Goal: Task Accomplishment & Management: Complete application form

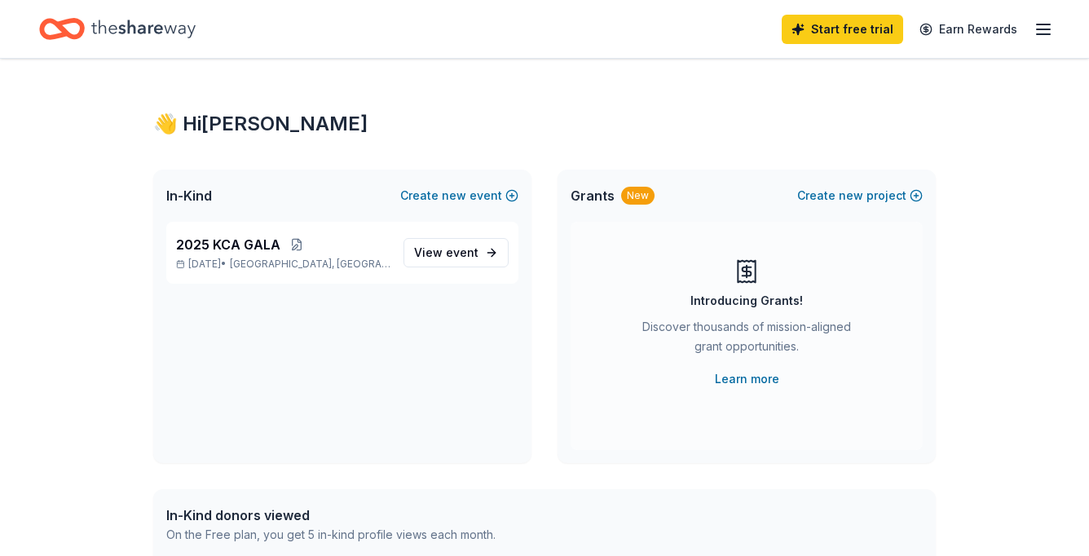
scroll to position [72, 0]
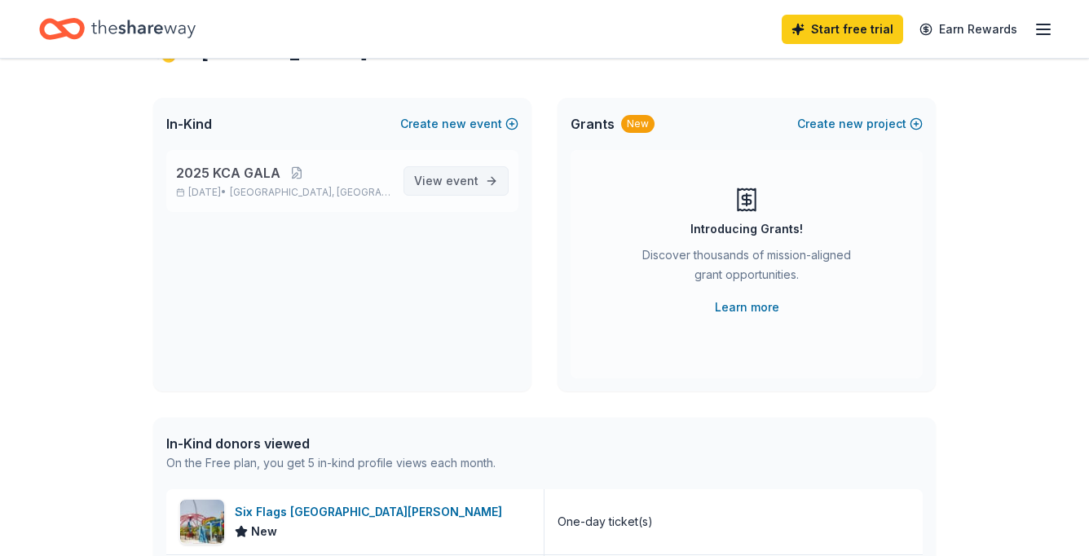
click at [456, 175] on span "event" at bounding box center [462, 181] width 33 height 14
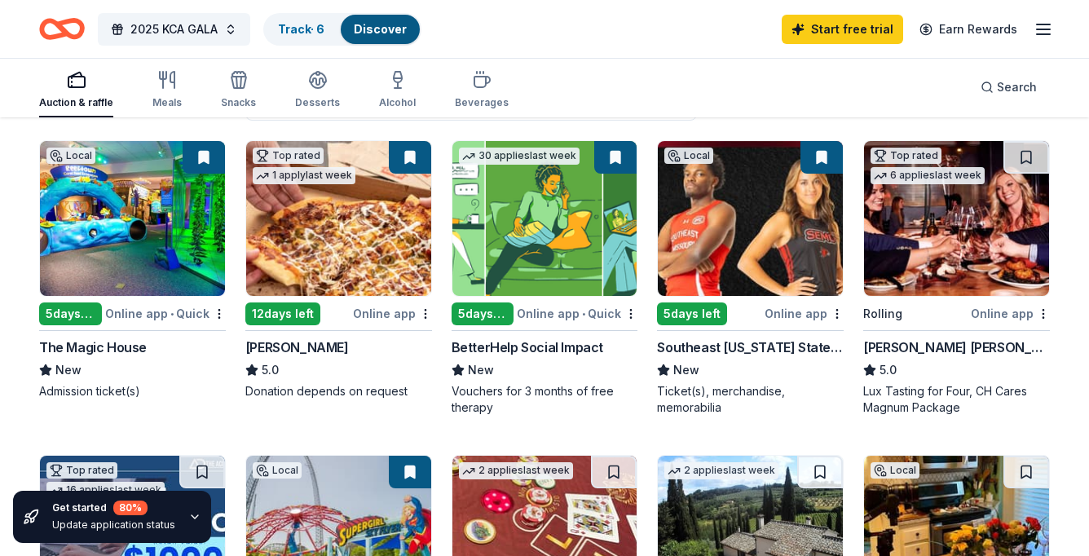
scroll to position [161, 0]
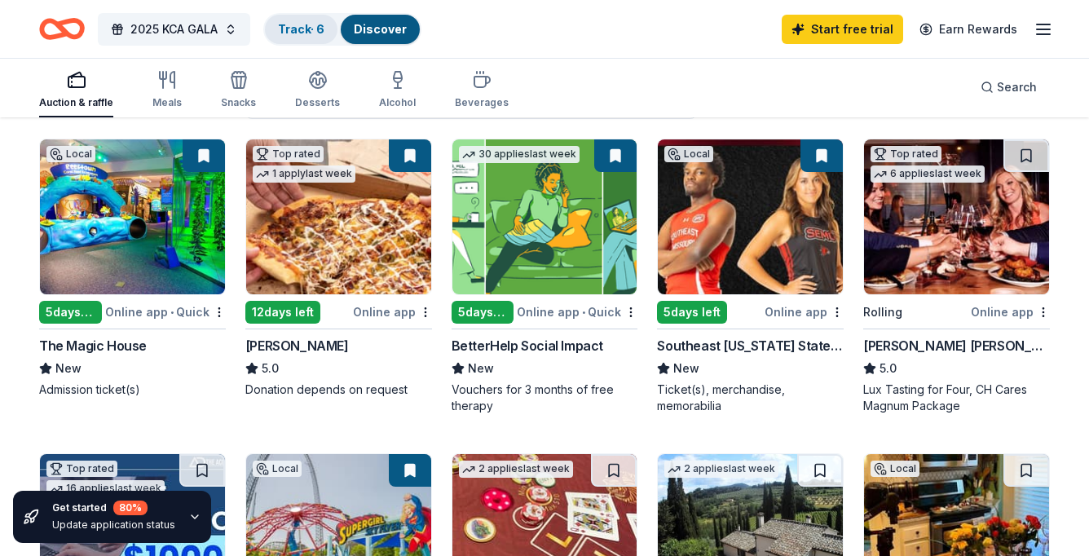
click at [309, 26] on link "Track · 6" at bounding box center [301, 29] width 46 height 14
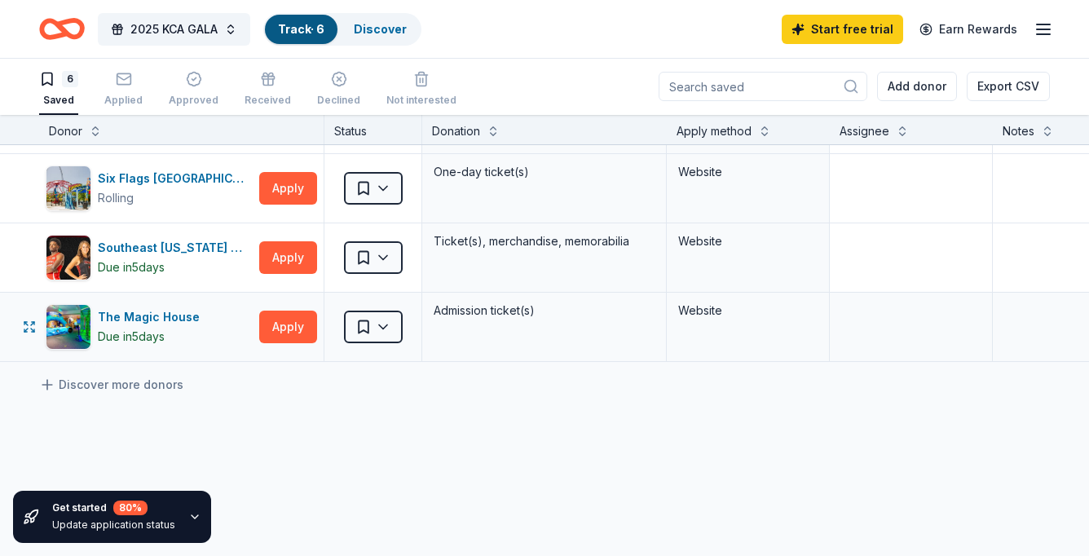
scroll to position [165, 0]
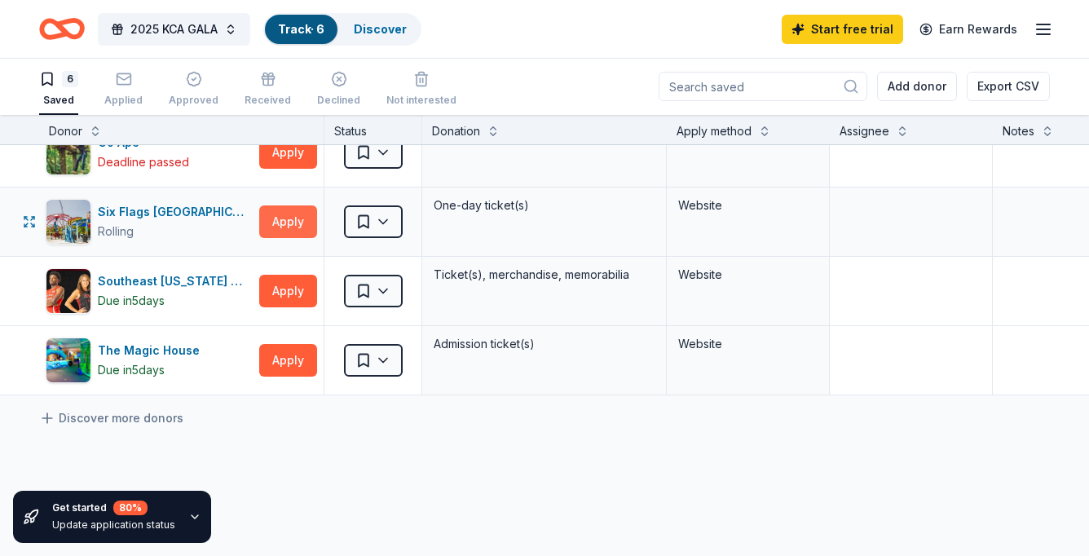
click at [298, 215] on button "Apply" at bounding box center [288, 221] width 58 height 33
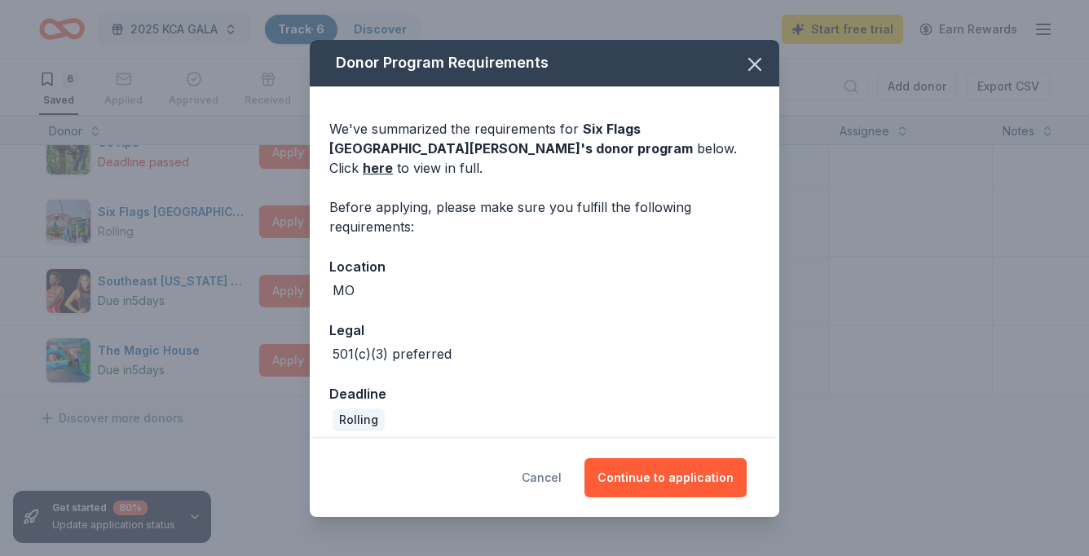
click at [552, 472] on button "Cancel" at bounding box center [542, 477] width 40 height 39
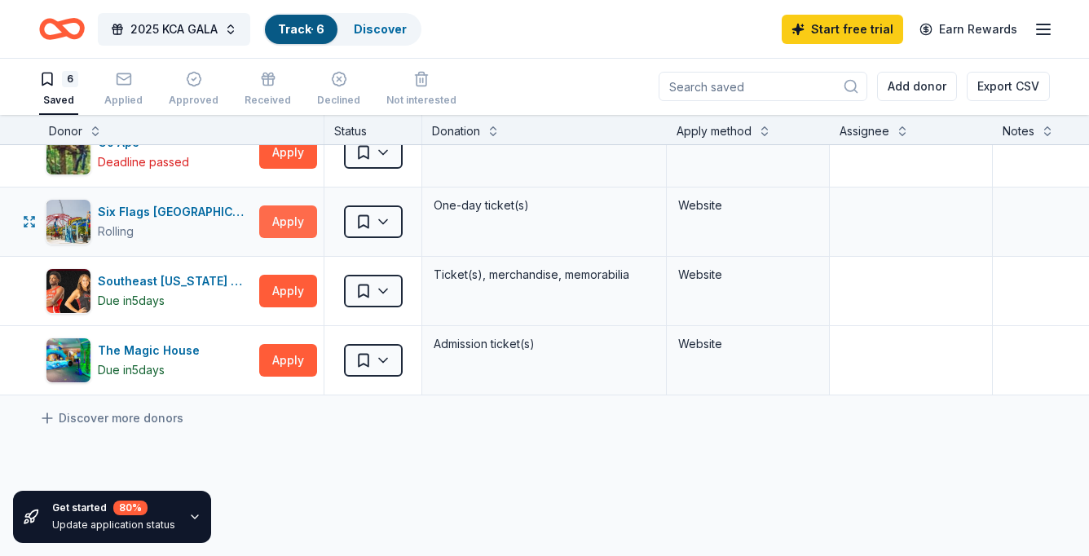
click at [292, 225] on button "Apply" at bounding box center [288, 221] width 58 height 33
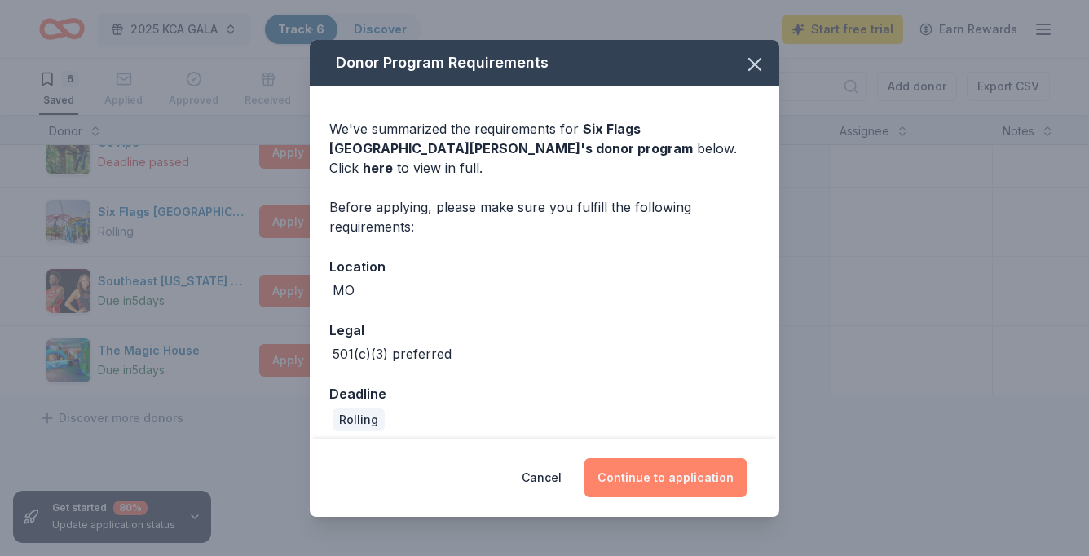
click at [646, 470] on button "Continue to application" at bounding box center [665, 477] width 162 height 39
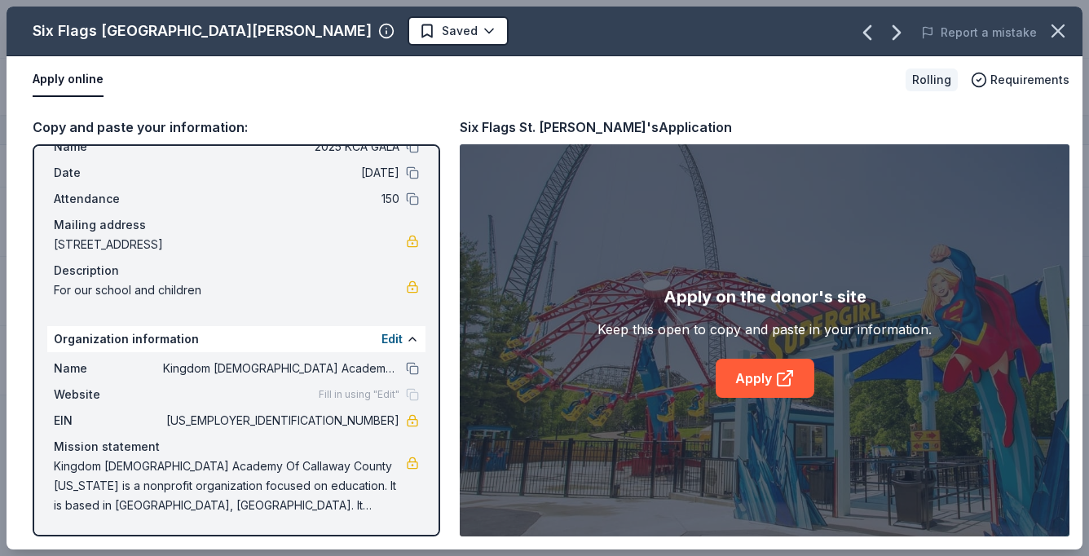
scroll to position [55, 0]
click at [1012, 79] on span "Requirements" at bounding box center [1029, 80] width 79 height 20
click at [862, 83] on div "Apply online" at bounding box center [463, 80] width 860 height 34
click at [757, 376] on link "Apply" at bounding box center [765, 378] width 99 height 39
click at [82, 82] on button "Apply online" at bounding box center [68, 80] width 71 height 34
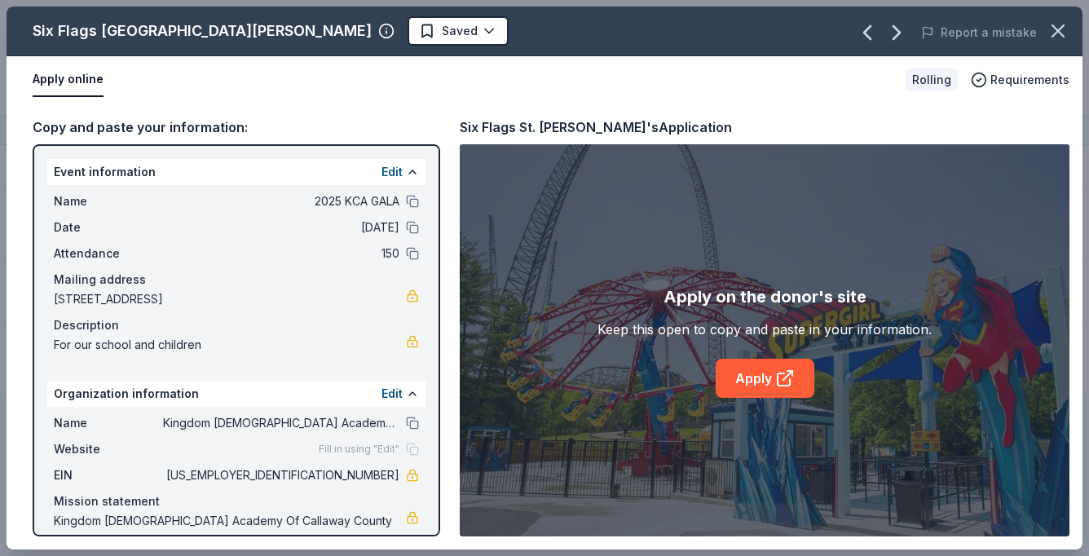
scroll to position [0, 0]
click at [771, 329] on div "Keep this open to copy and paste in your information." at bounding box center [765, 330] width 334 height 20
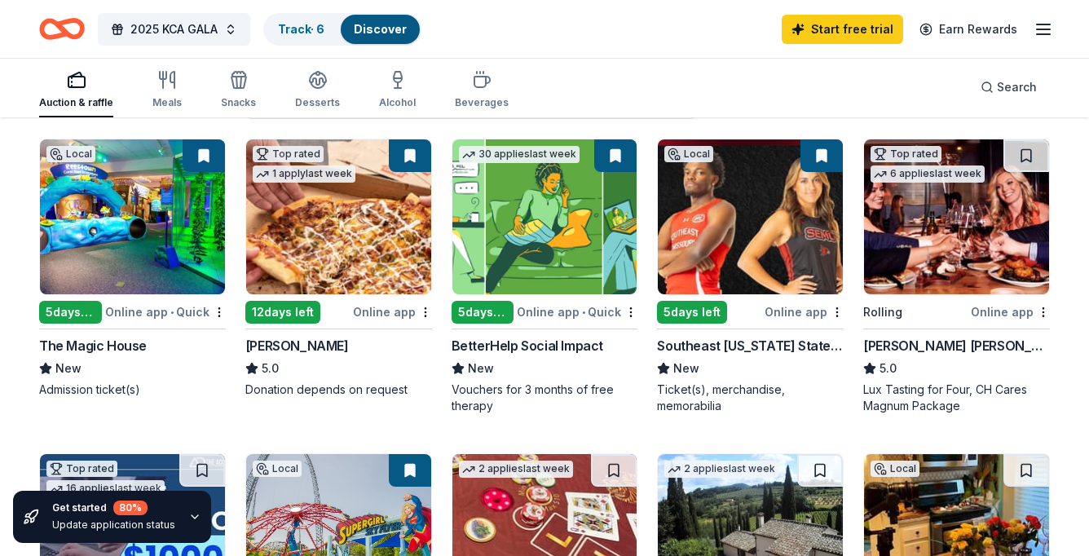
click at [320, 245] on img at bounding box center [338, 216] width 185 height 155
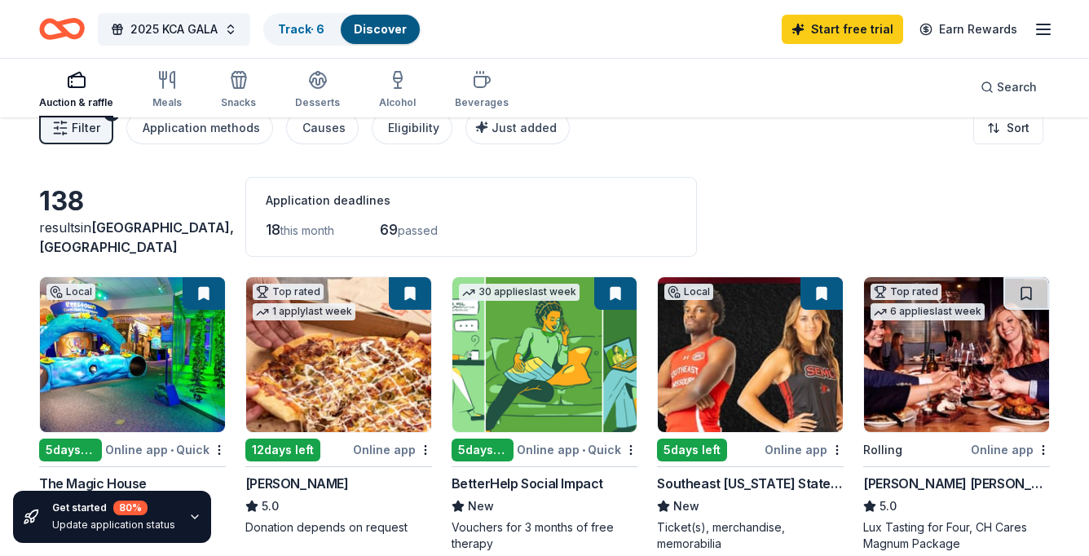
scroll to position [20, 0]
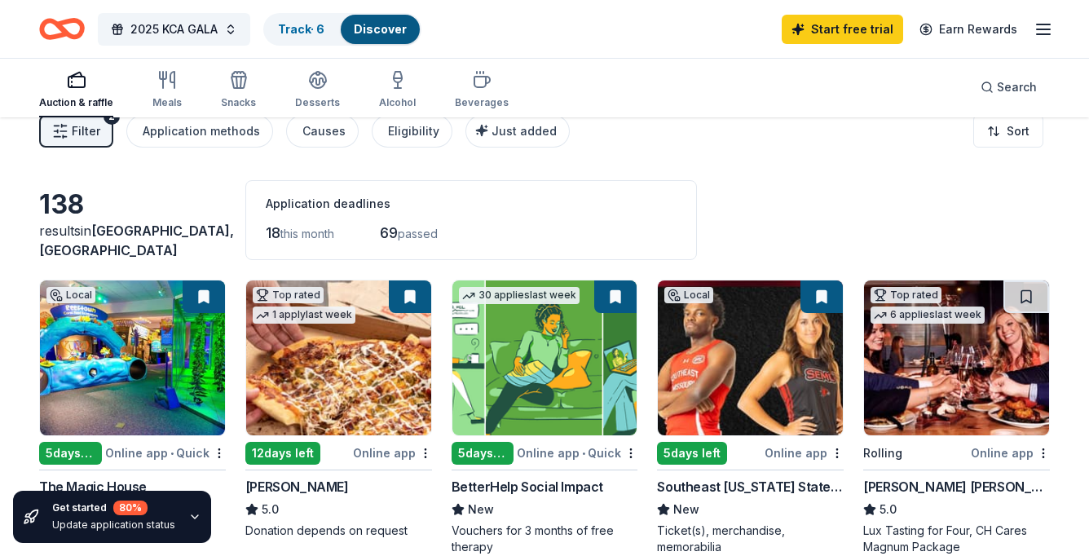
click at [74, 82] on icon "button" at bounding box center [77, 80] width 20 height 20
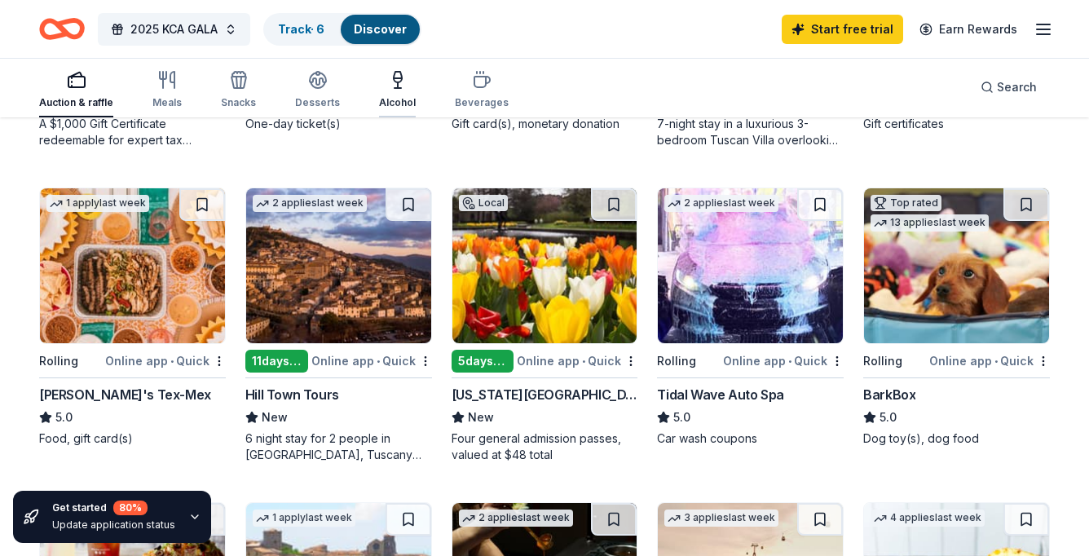
scroll to position [758, 0]
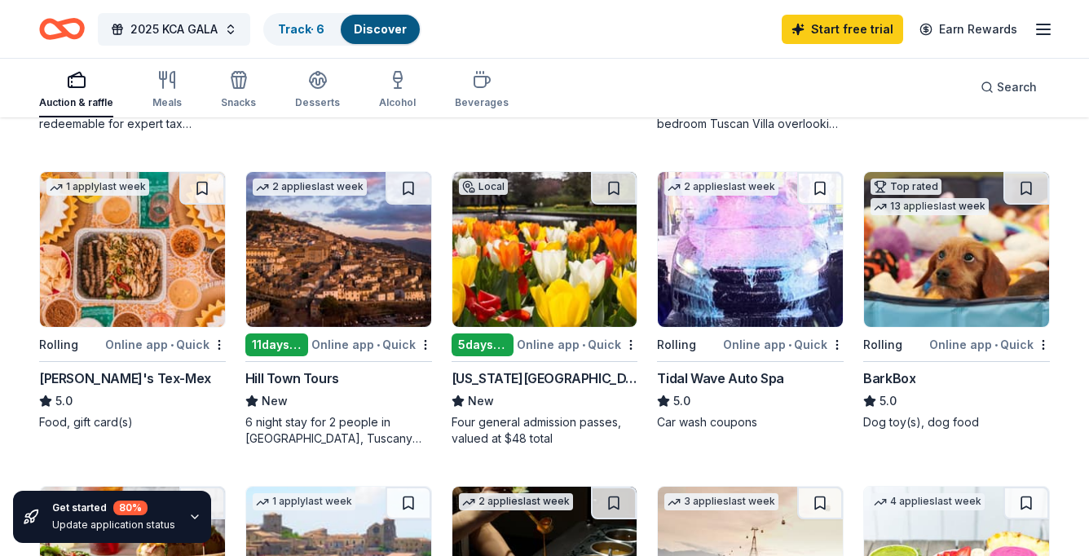
click at [303, 255] on img at bounding box center [338, 249] width 185 height 155
click at [706, 291] on img at bounding box center [750, 249] width 185 height 155
click at [1040, 25] on icon "button" at bounding box center [1044, 30] width 20 height 20
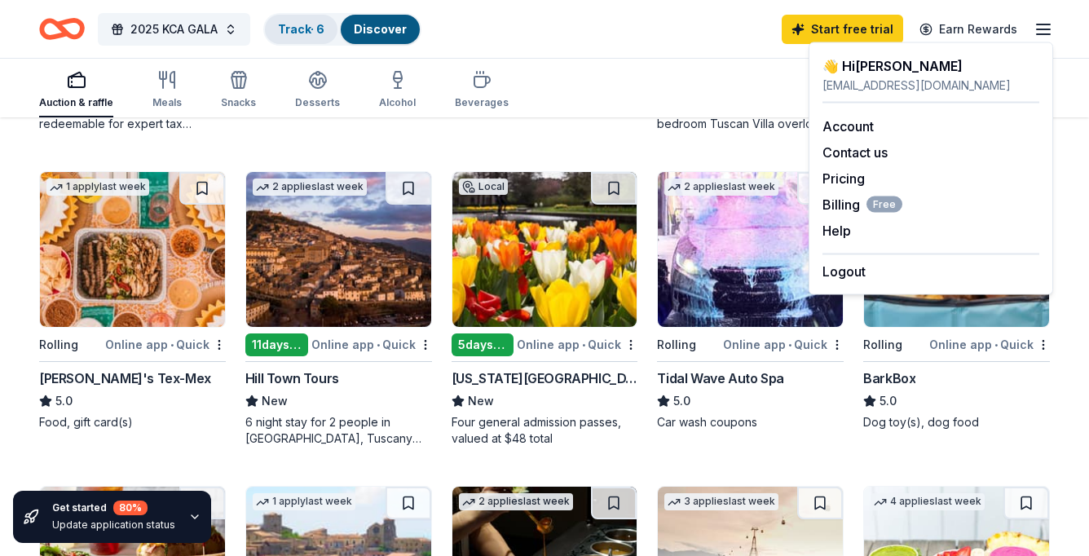
click at [305, 24] on link "Track · 6" at bounding box center [301, 29] width 46 height 14
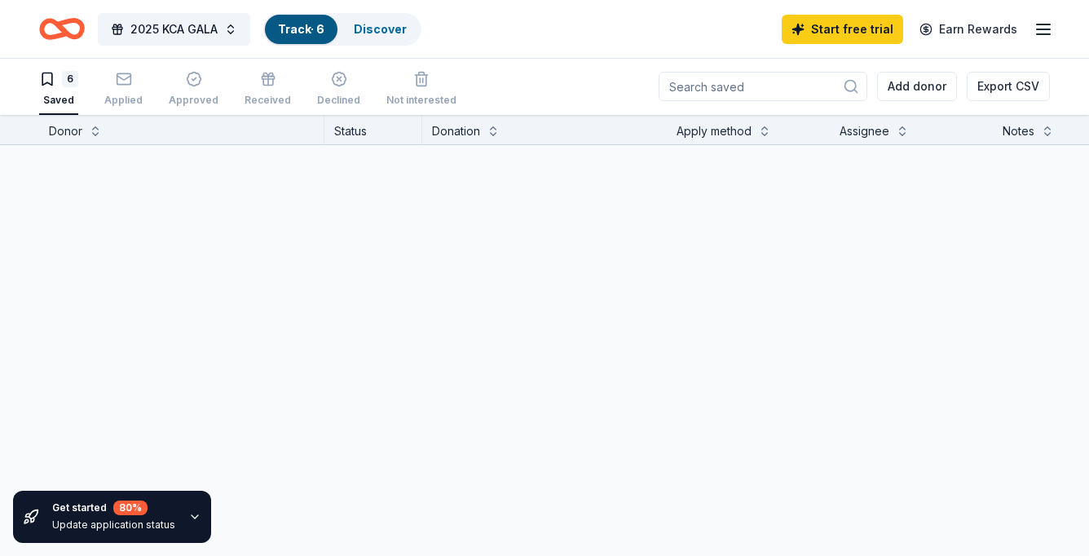
scroll to position [1, 0]
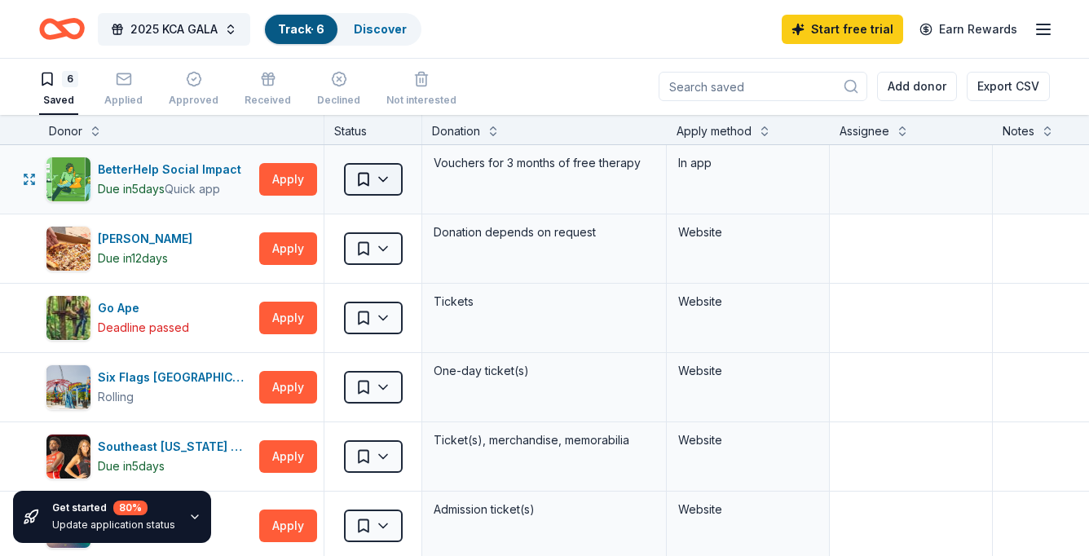
click at [384, 182] on html "2025 KCA GALA Track · 6 Discover Start free trial Earn Rewards 6 Saved Applied …" at bounding box center [544, 277] width 1089 height 556
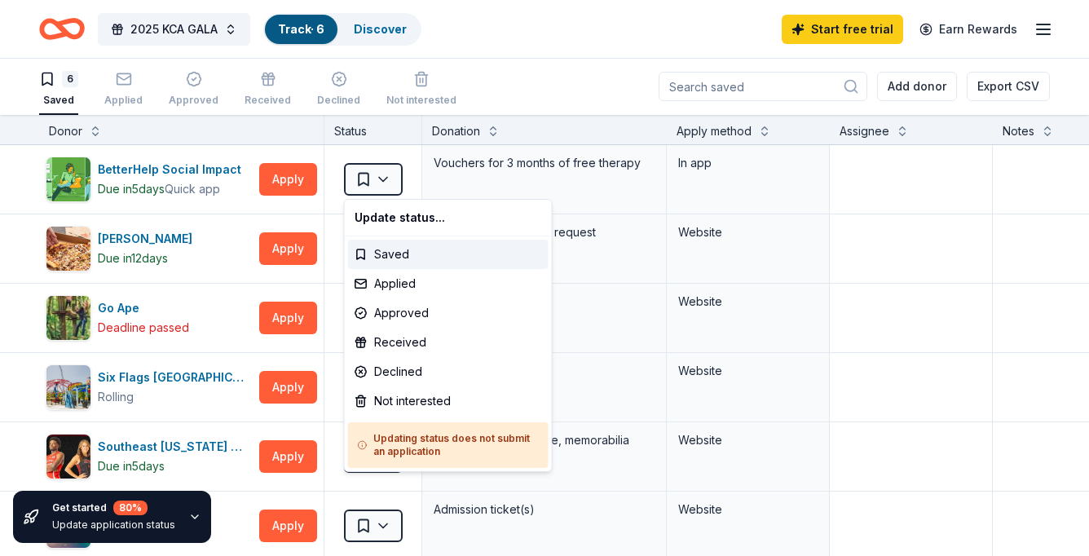
click at [919, 290] on html "2025 KCA GALA Track · 6 Discover Start free trial Earn Rewards 6 Saved Applied …" at bounding box center [544, 277] width 1089 height 556
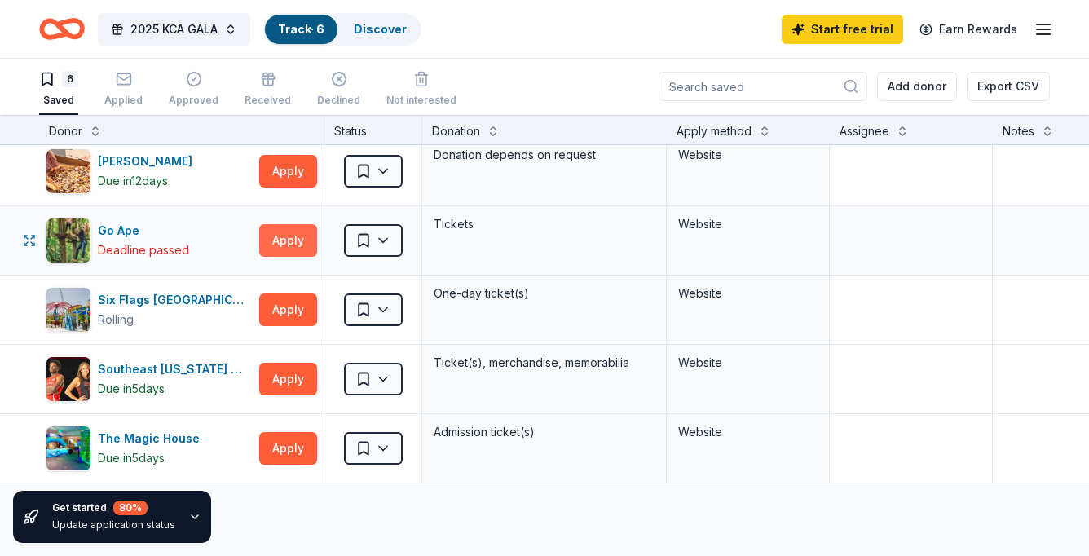
scroll to position [85, 0]
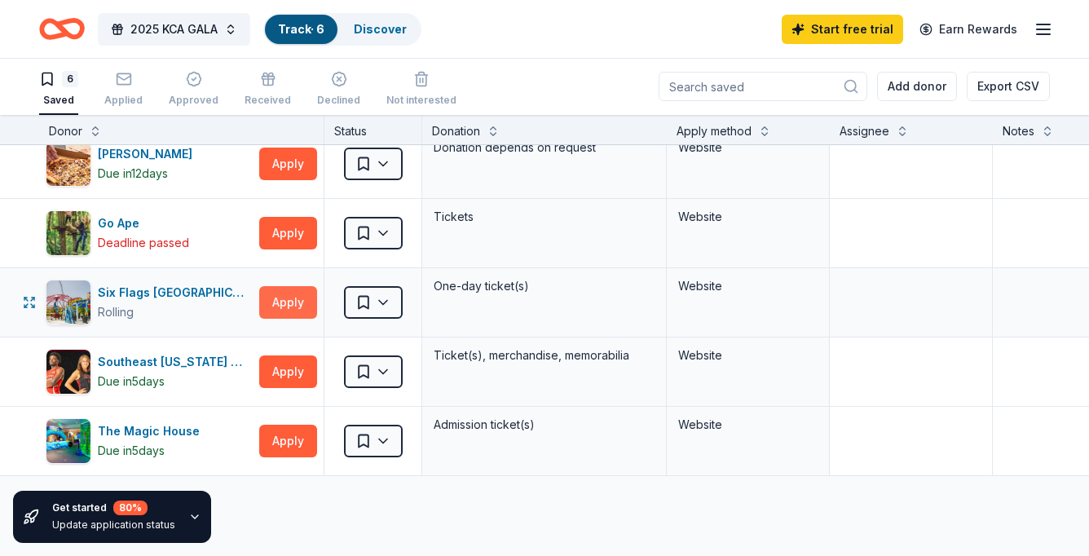
click at [302, 298] on button "Apply" at bounding box center [288, 302] width 58 height 33
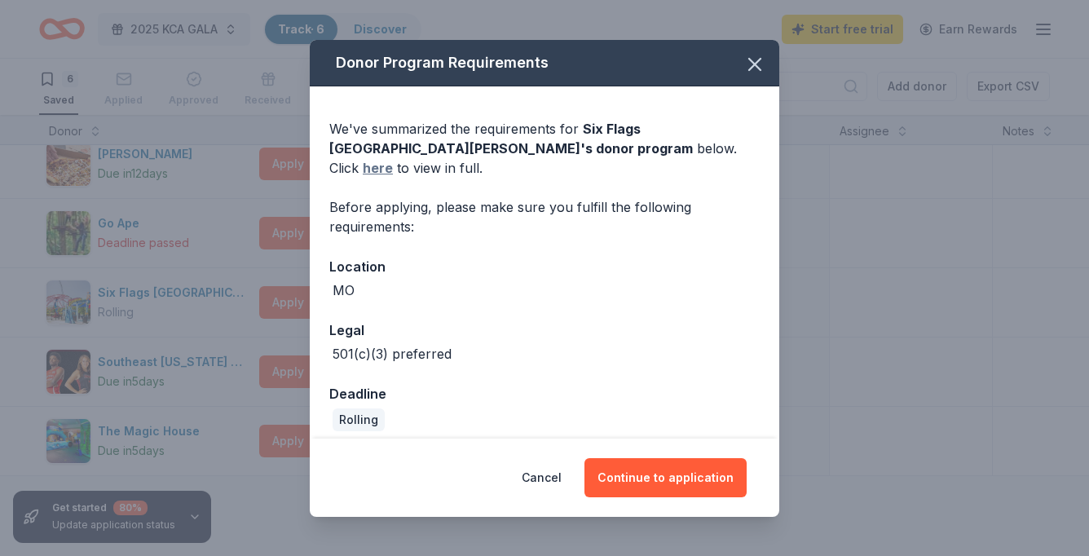
click at [393, 158] on link "here" at bounding box center [378, 168] width 30 height 20
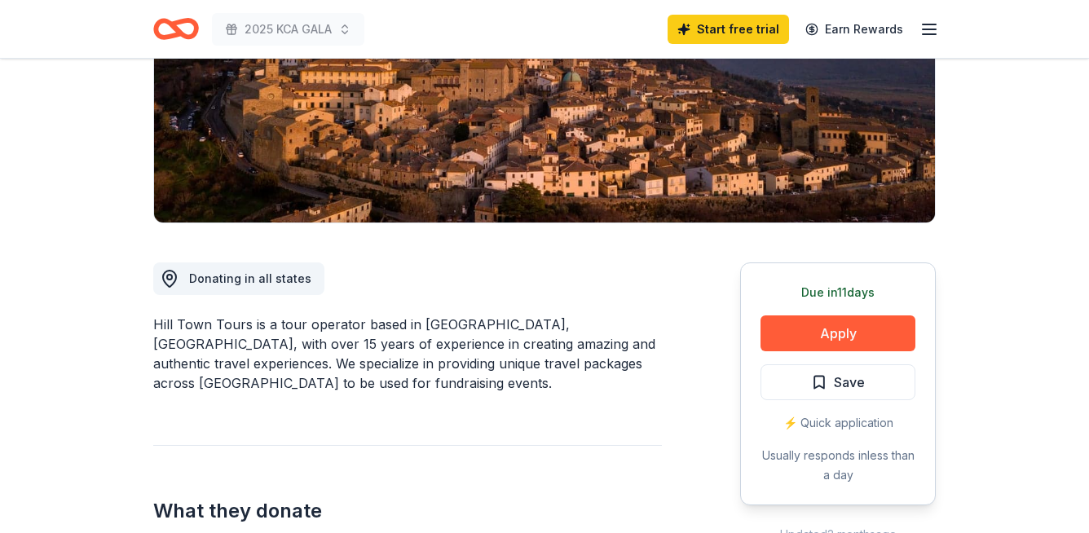
scroll to position [405, 0]
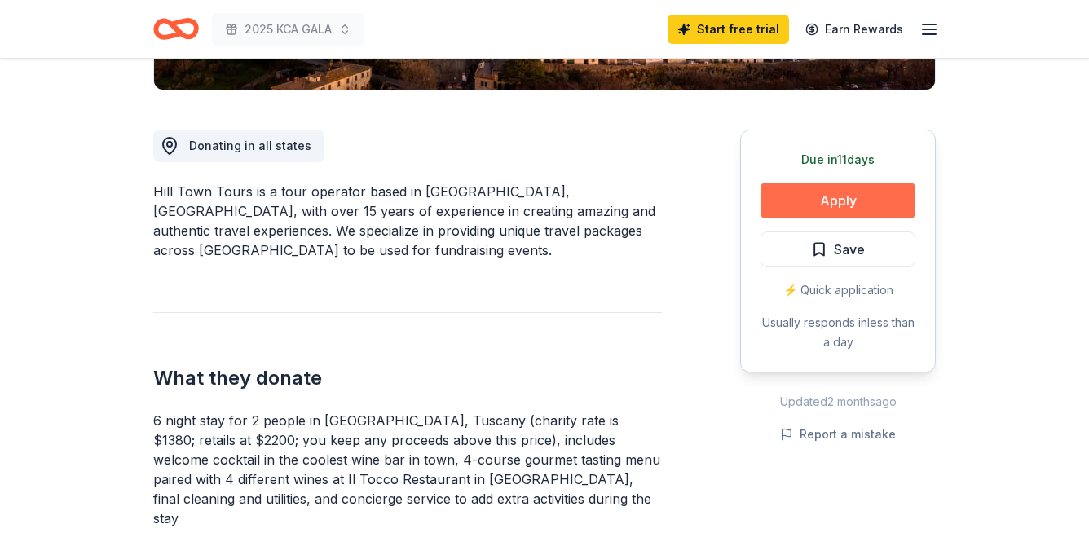
click at [870, 193] on button "Apply" at bounding box center [838, 201] width 155 height 36
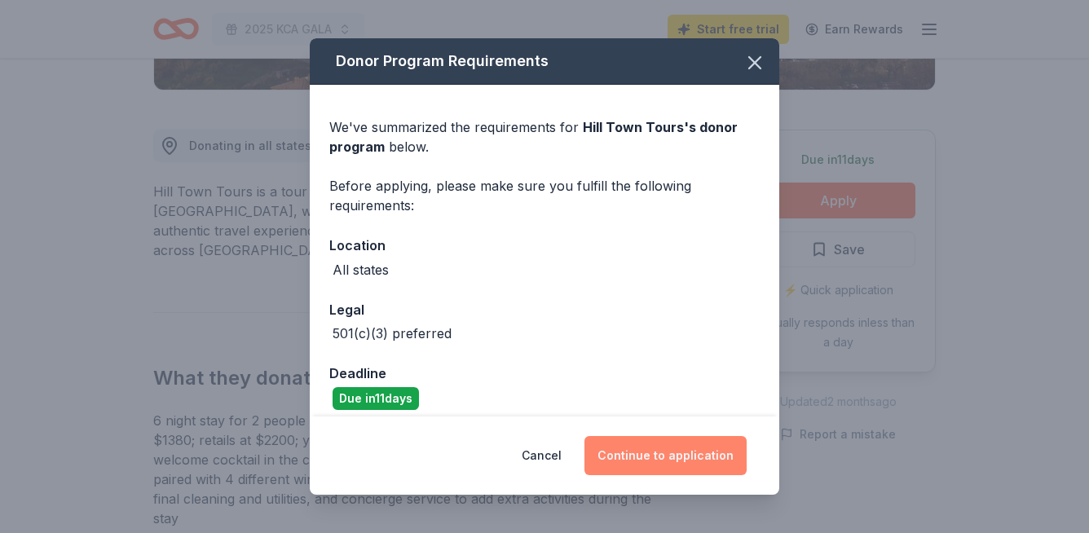
click at [676, 462] on button "Continue to application" at bounding box center [665, 455] width 162 height 39
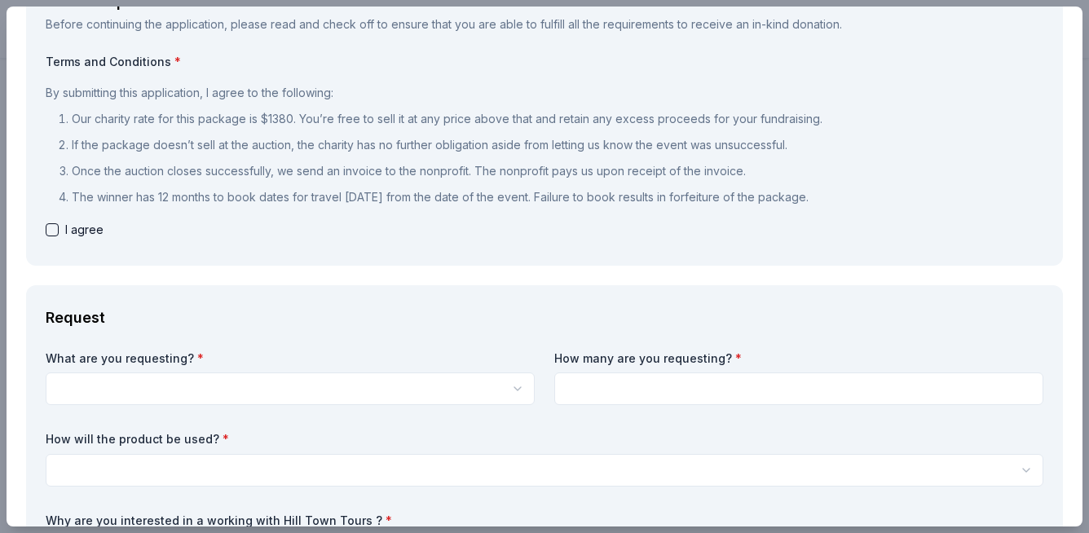
scroll to position [154, 0]
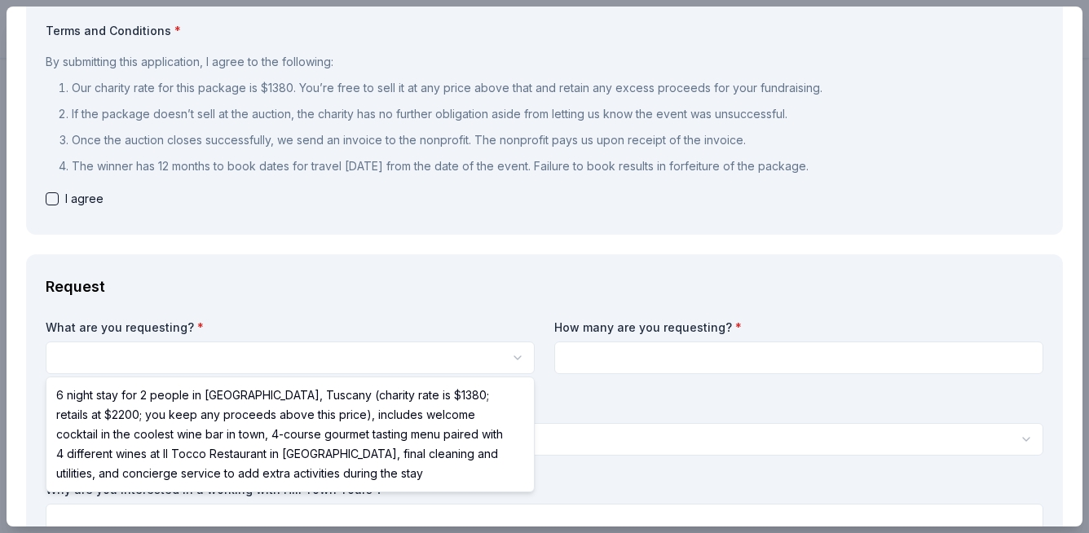
click at [456, 348] on html "2025 KCA GALA Save Apply Due in 11 days Share Hill Town Tours New 2 applies las…" at bounding box center [544, 266] width 1089 height 533
select select "6 night stay for 2 people in Cortona, Tuscany (charity rate is $1380; retails a…"
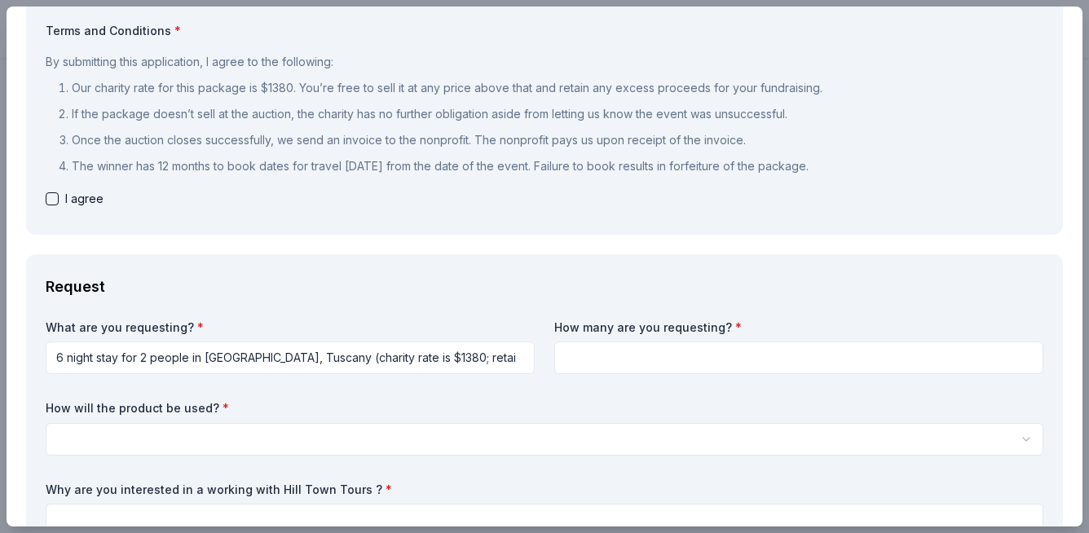
click at [605, 353] on input at bounding box center [798, 358] width 489 height 33
type input "1"
click at [344, 435] on html "2025 KCA GALA Save Apply Due in 11 days Share Hill Town Tours New 2 applies las…" at bounding box center [544, 266] width 1089 height 533
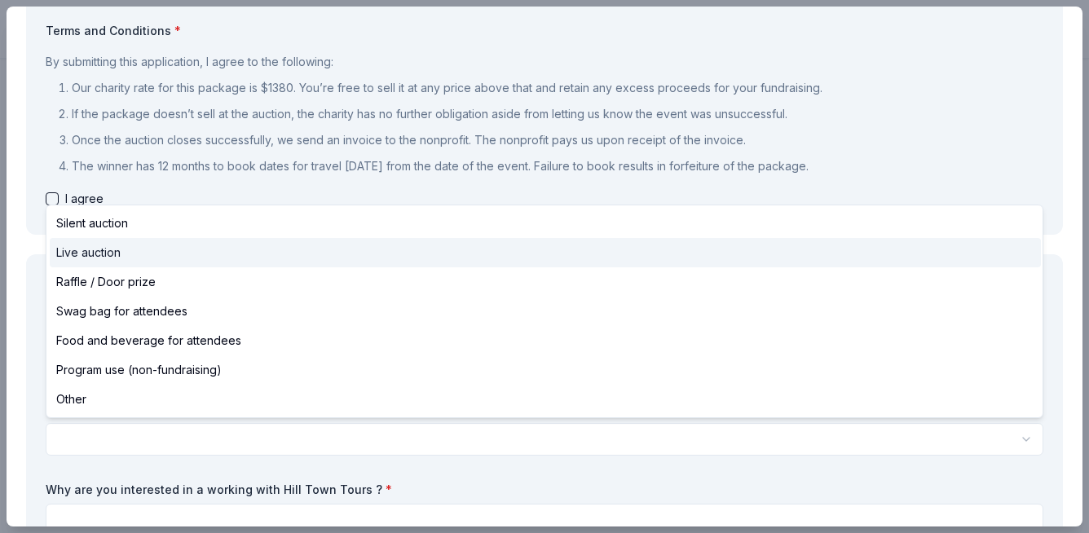
select select "liveAuction"
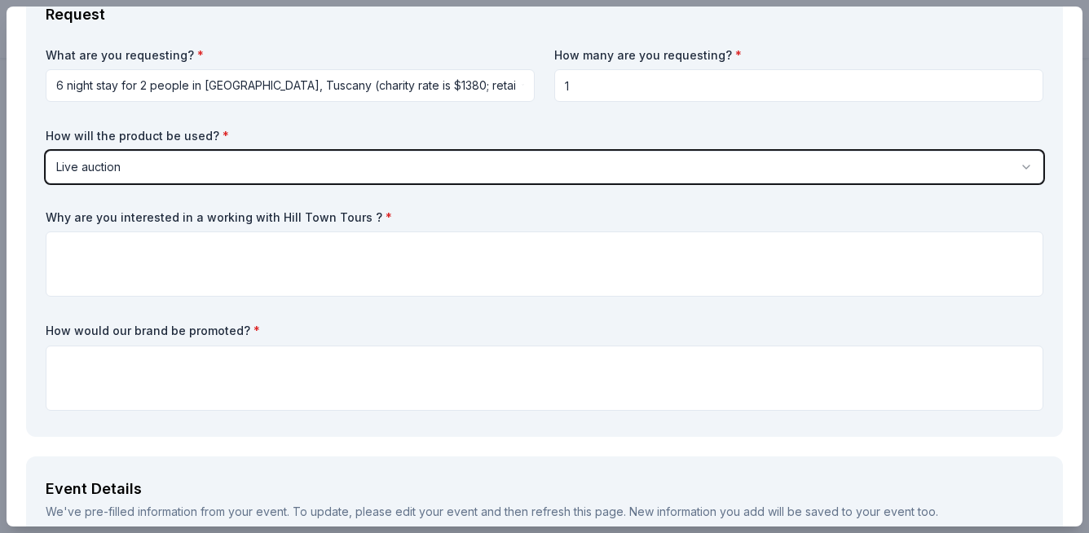
scroll to position [501, 0]
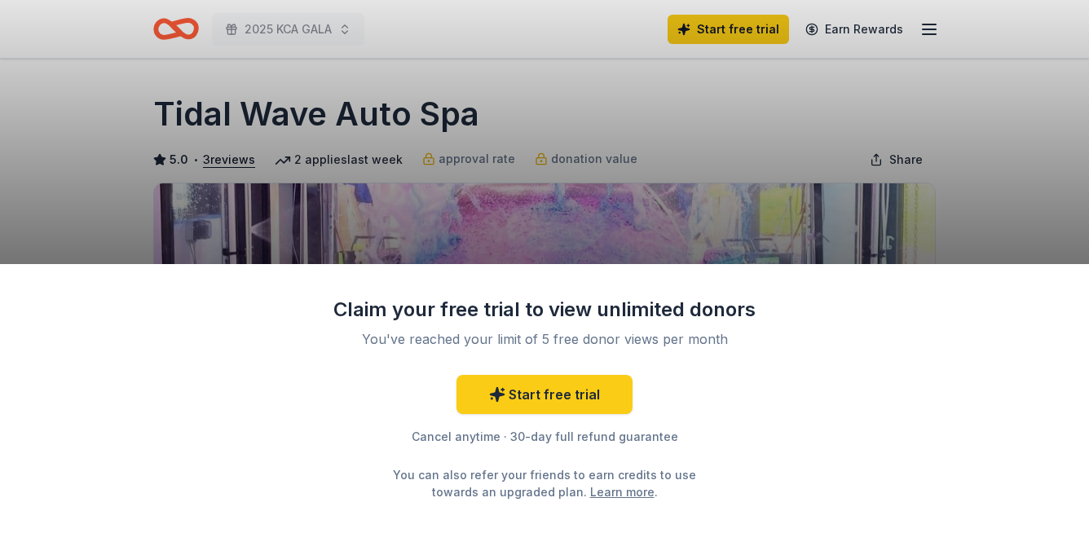
click at [641, 191] on div "Claim your free trial to view unlimited donors You've reached your limit of 5 f…" at bounding box center [544, 266] width 1089 height 533
click at [537, 406] on link "Start free trial" at bounding box center [544, 394] width 176 height 39
click at [328, 32] on div "Claim your free trial to view unlimited donors You've reached your limit of 5 f…" at bounding box center [544, 266] width 1089 height 533
